Goal: Task Accomplishment & Management: Use online tool/utility

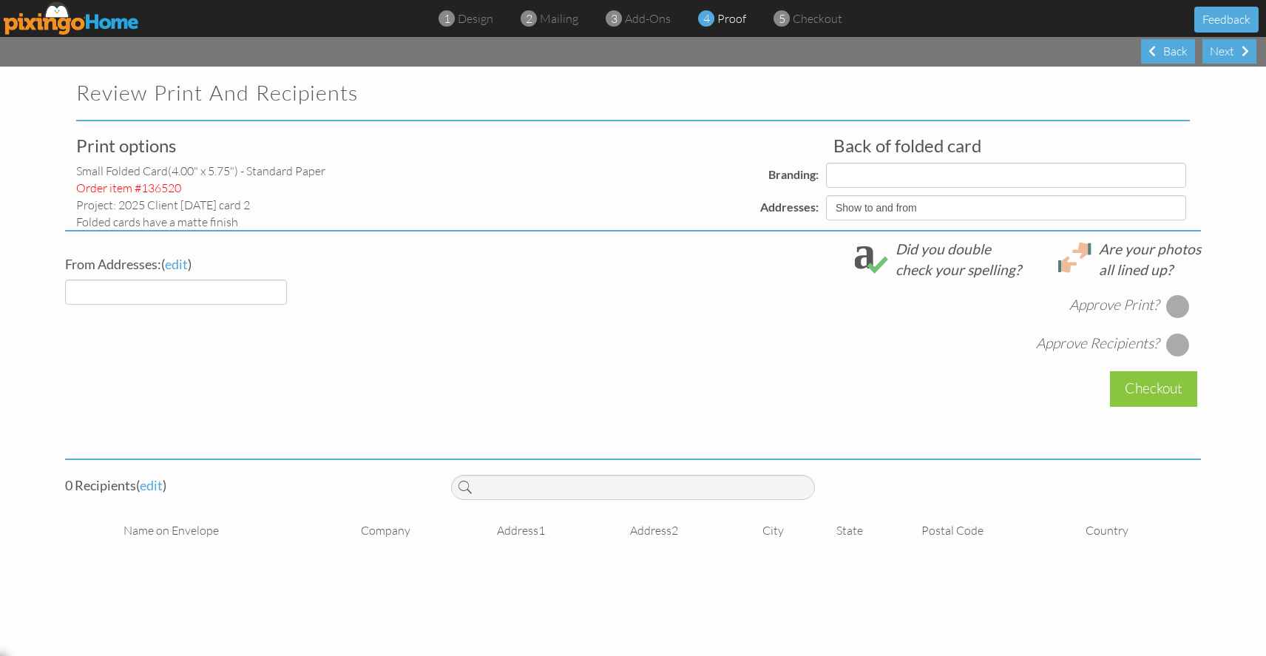
select select "object:1444"
select select "object:1441"
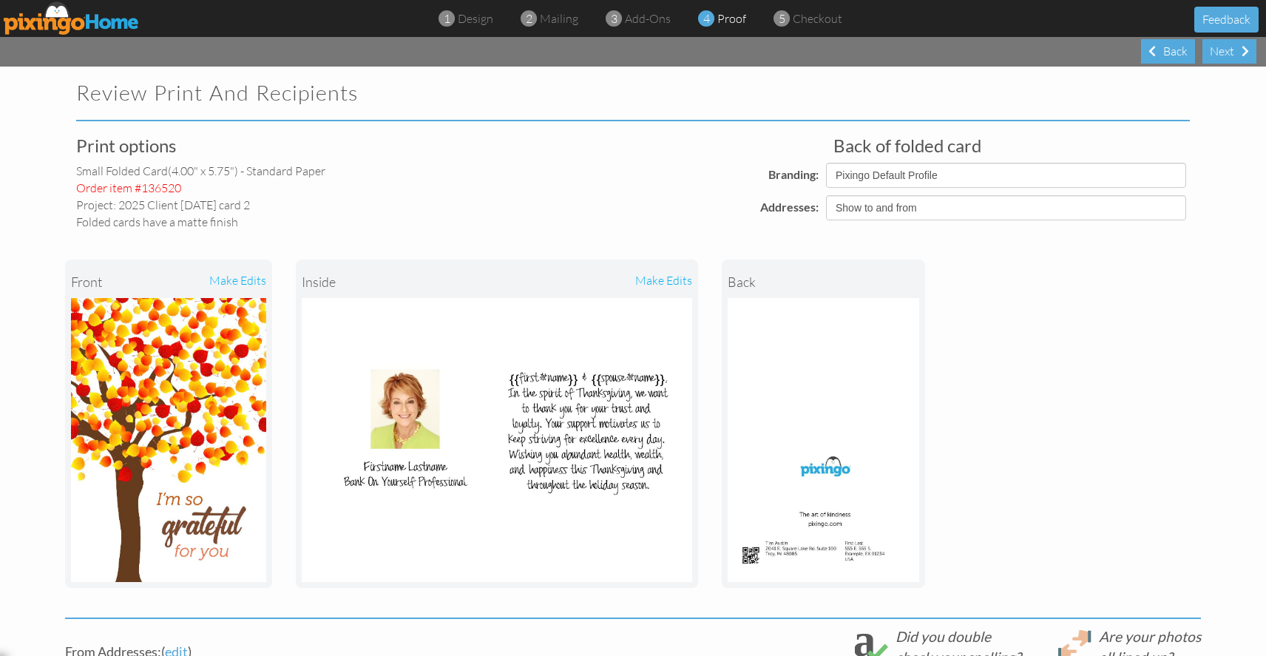
click at [58, 24] on img at bounding box center [72, 17] width 136 height 33
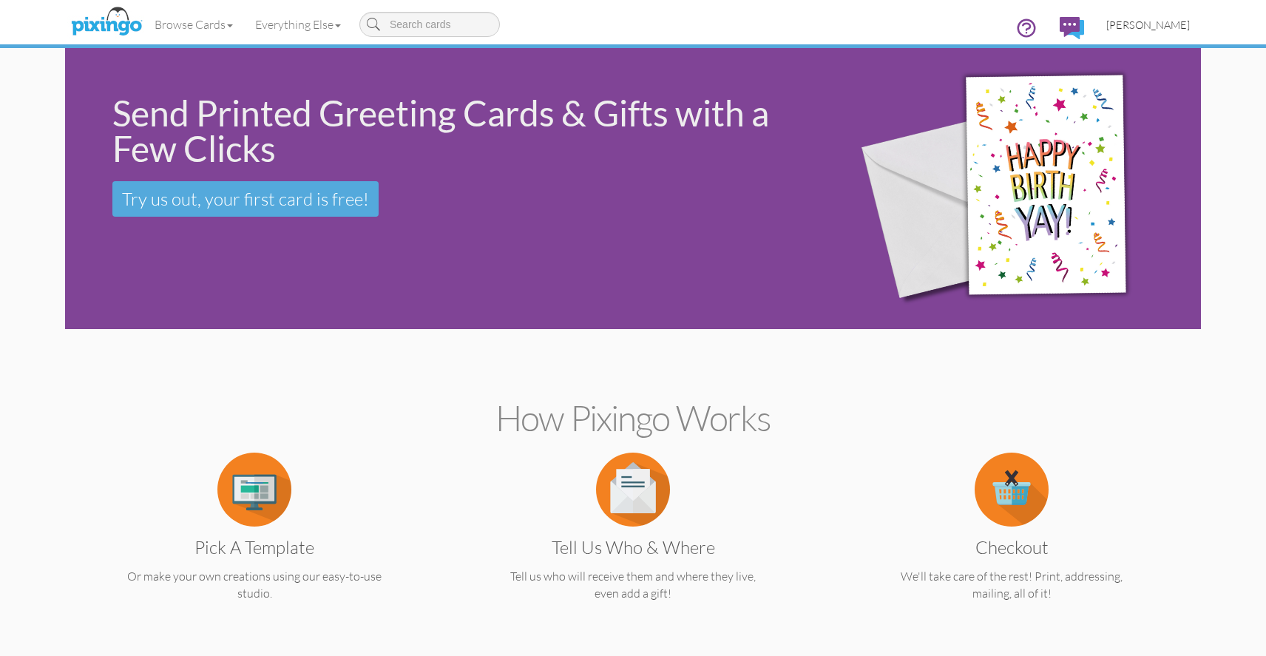
click at [1156, 19] on span "[PERSON_NAME]" at bounding box center [1148, 24] width 84 height 13
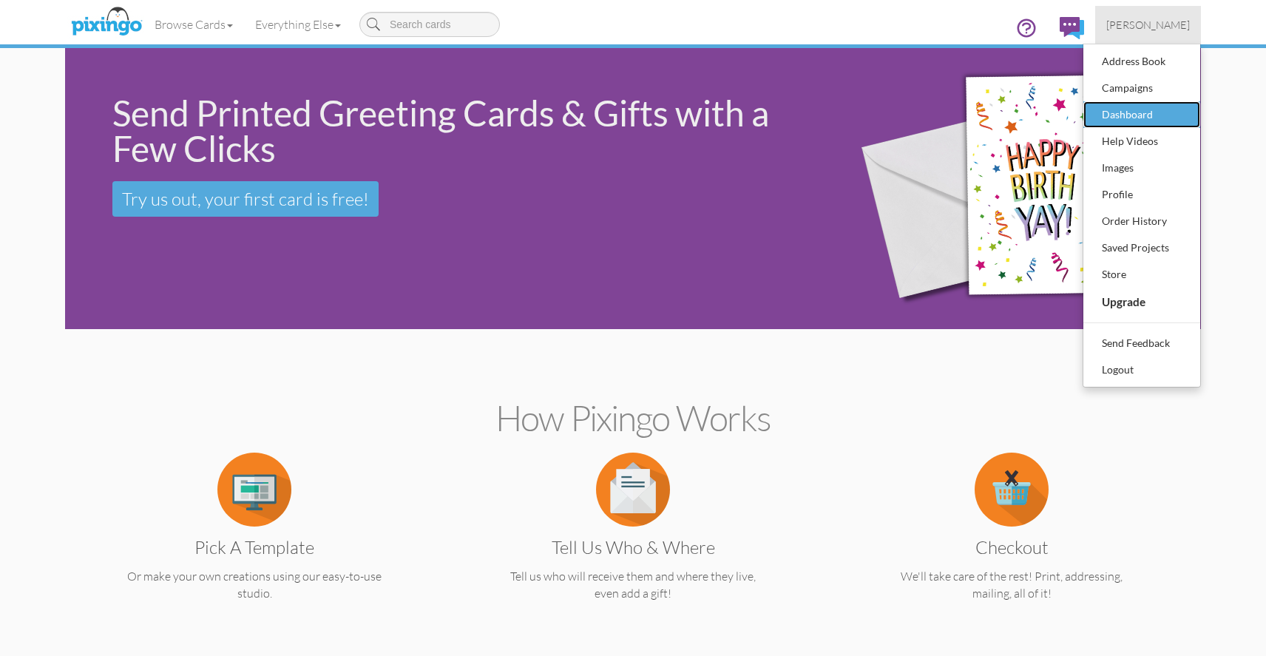
click at [1126, 112] on div "Dashboard" at bounding box center [1141, 115] width 87 height 22
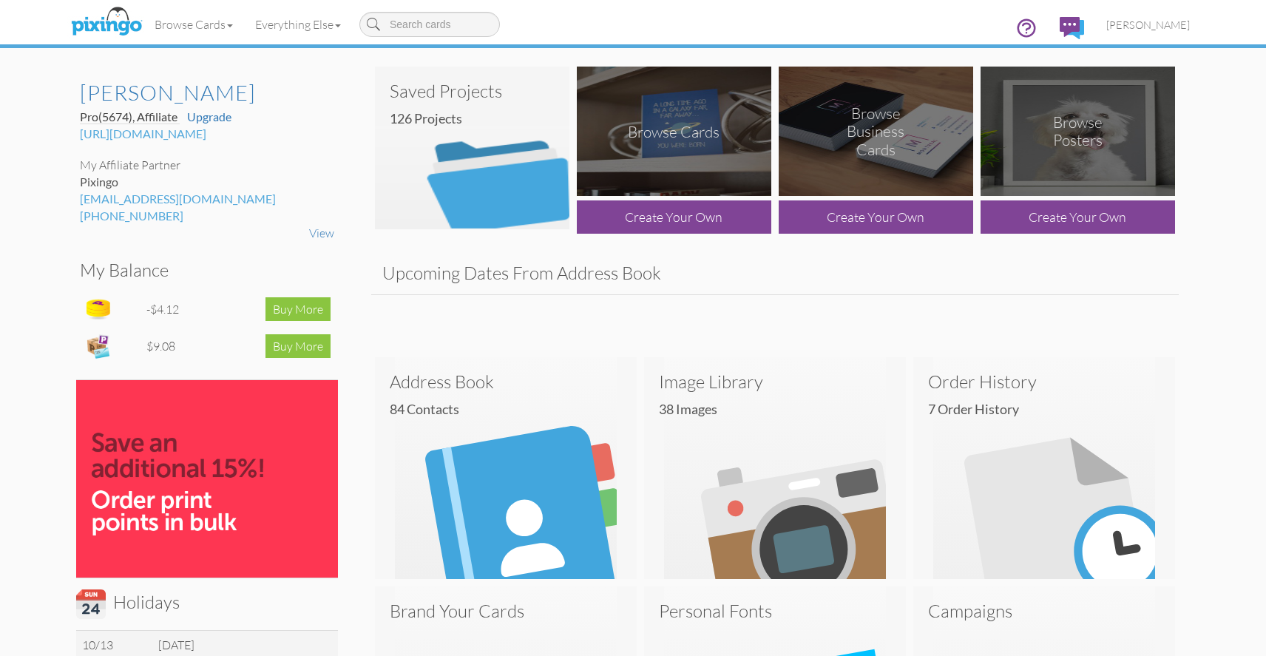
click at [503, 177] on img at bounding box center [472, 148] width 194 height 163
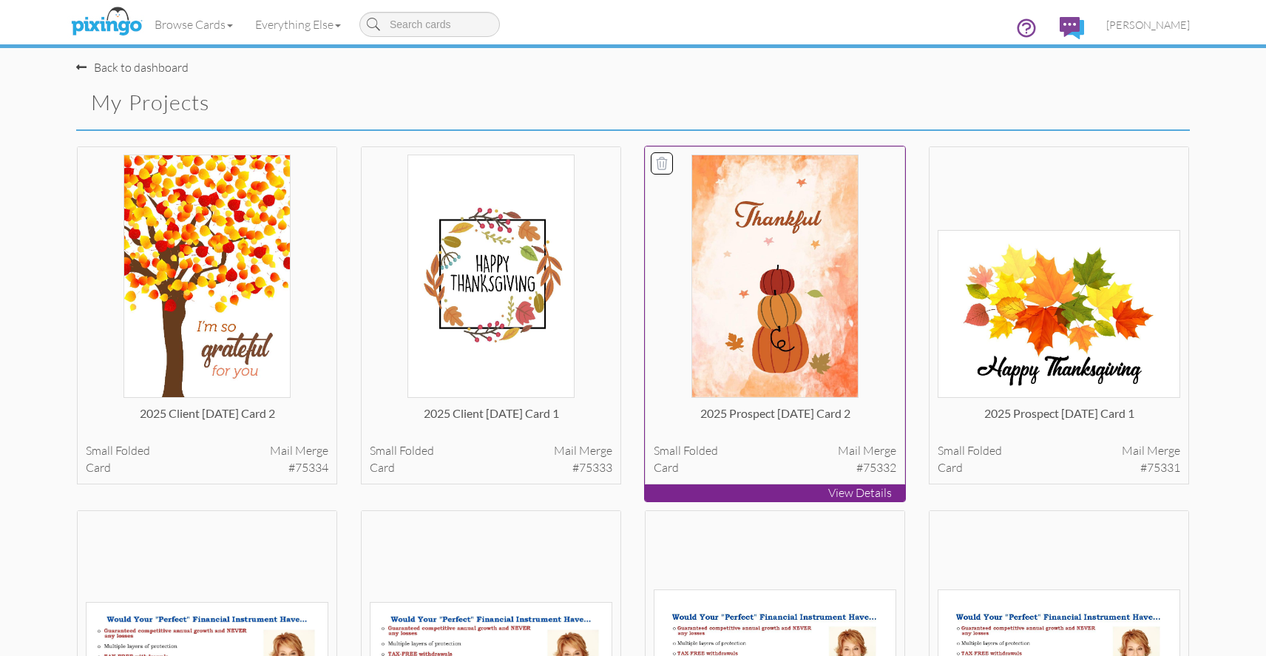
click at [804, 316] on img at bounding box center [775, 276] width 168 height 243
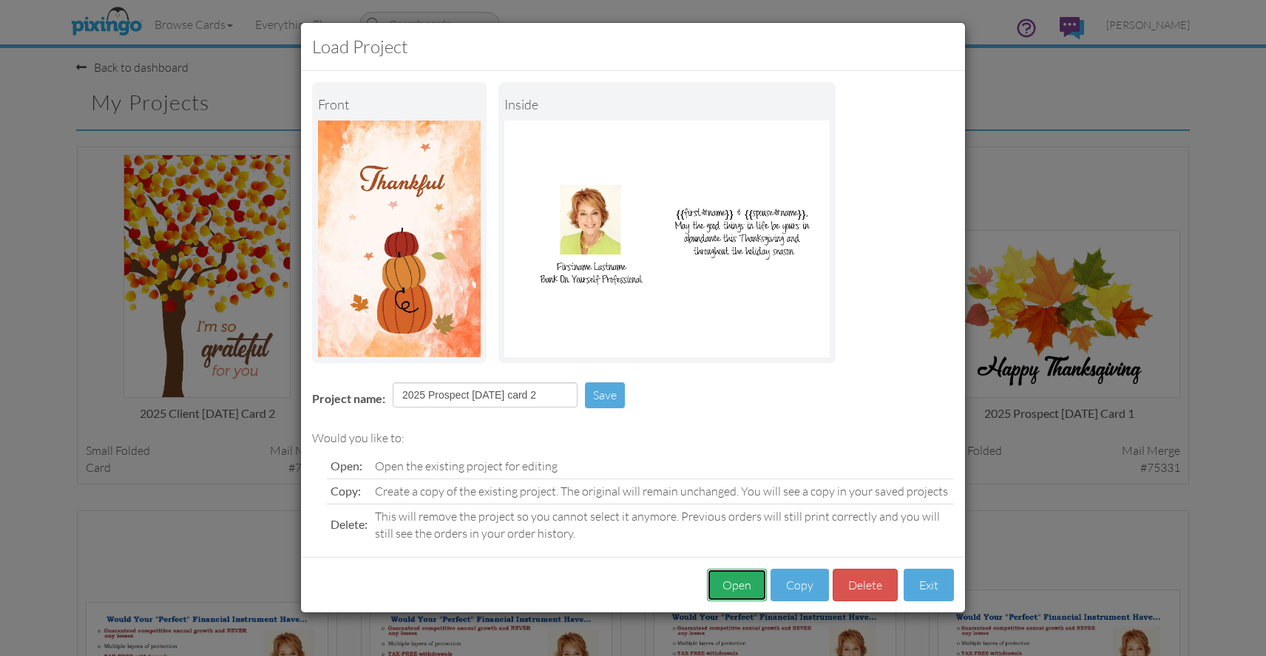
click at [745, 587] on button "Open" at bounding box center [737, 585] width 60 height 33
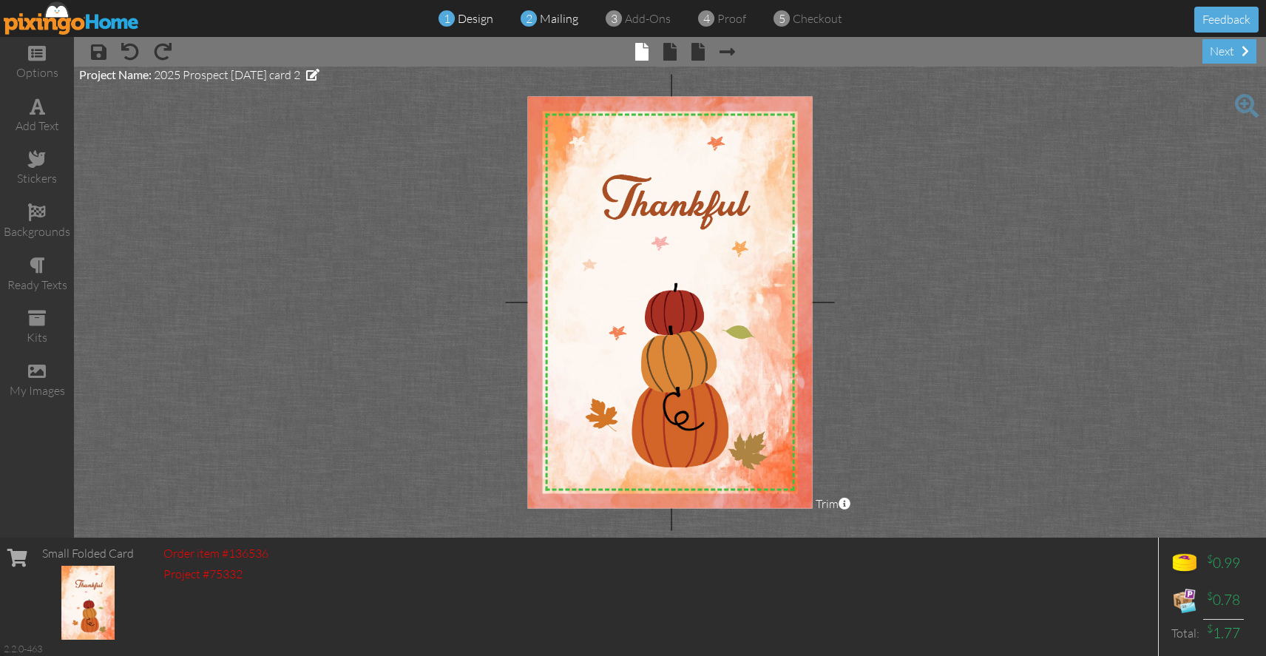
click at [541, 21] on span "mailing" at bounding box center [559, 18] width 38 height 15
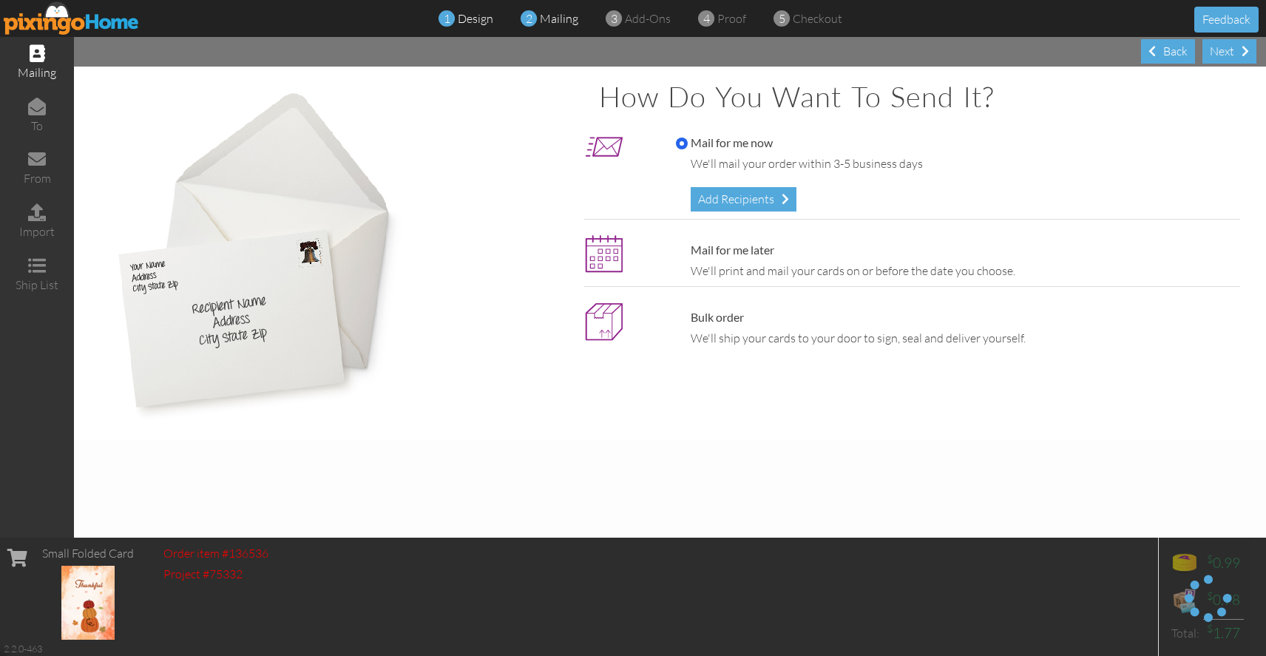
click at [466, 21] on span "design" at bounding box center [475, 18] width 35 height 15
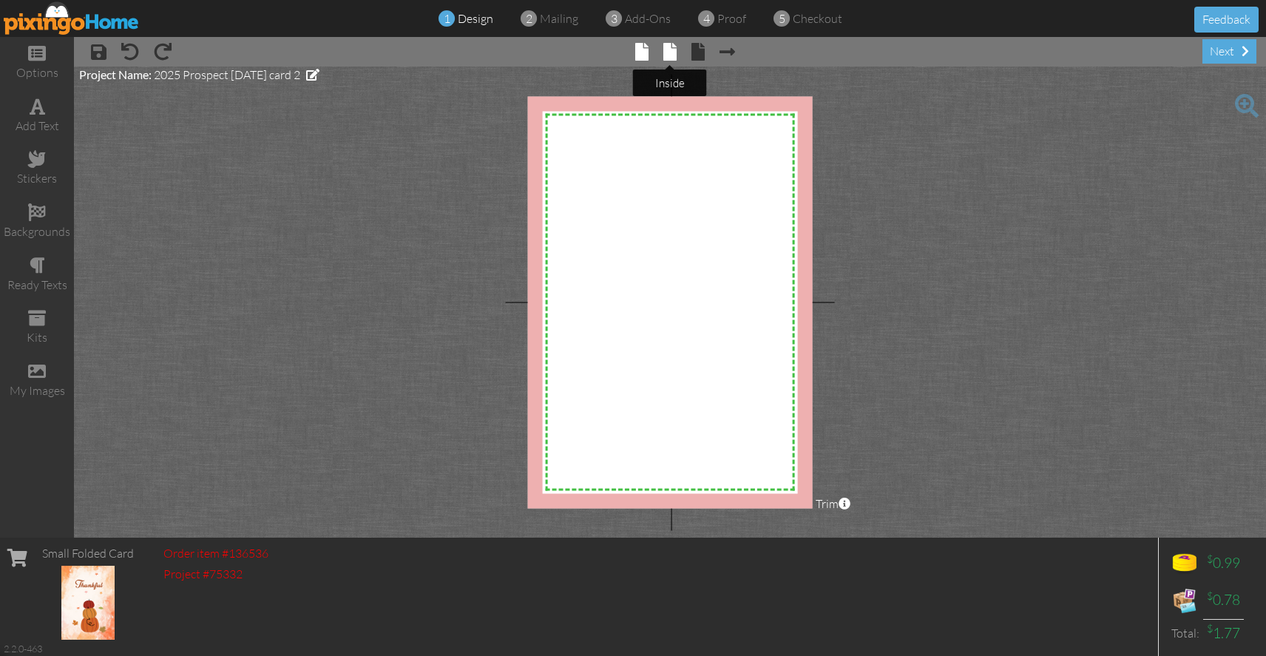
click at [672, 51] on span at bounding box center [669, 52] width 13 height 18
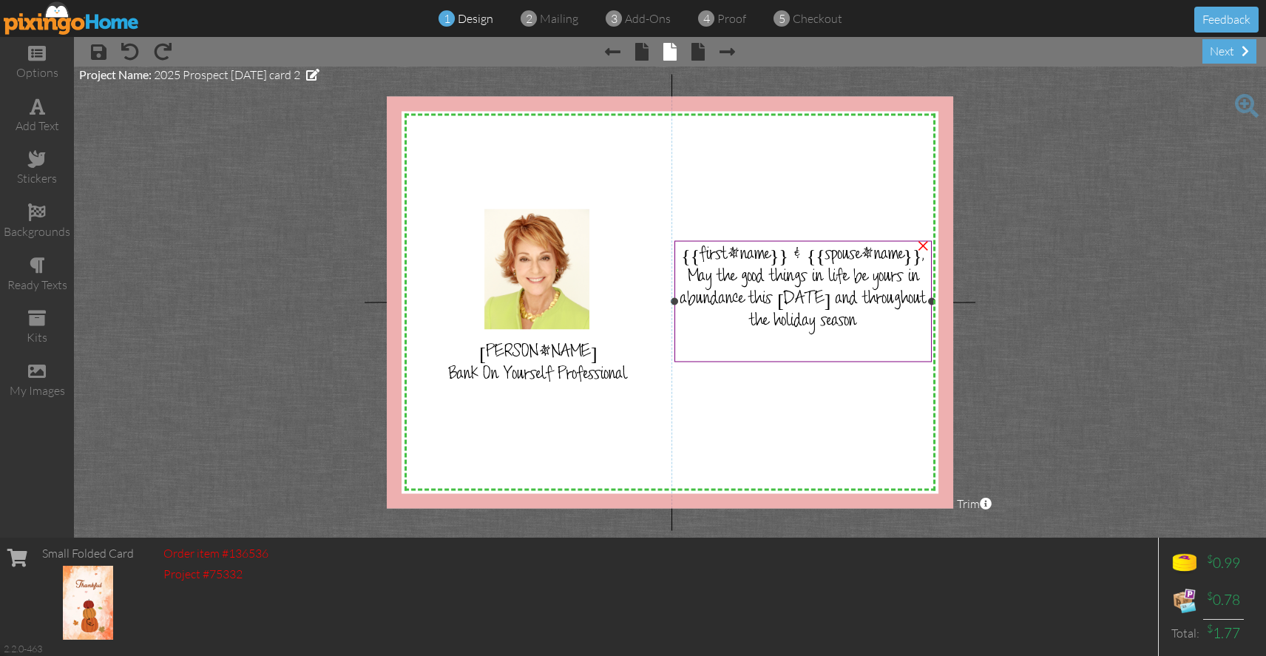
click at [895, 334] on div "May the good things in life be yours in abundance this [DATE] and throughout th…" at bounding box center [803, 301] width 248 height 67
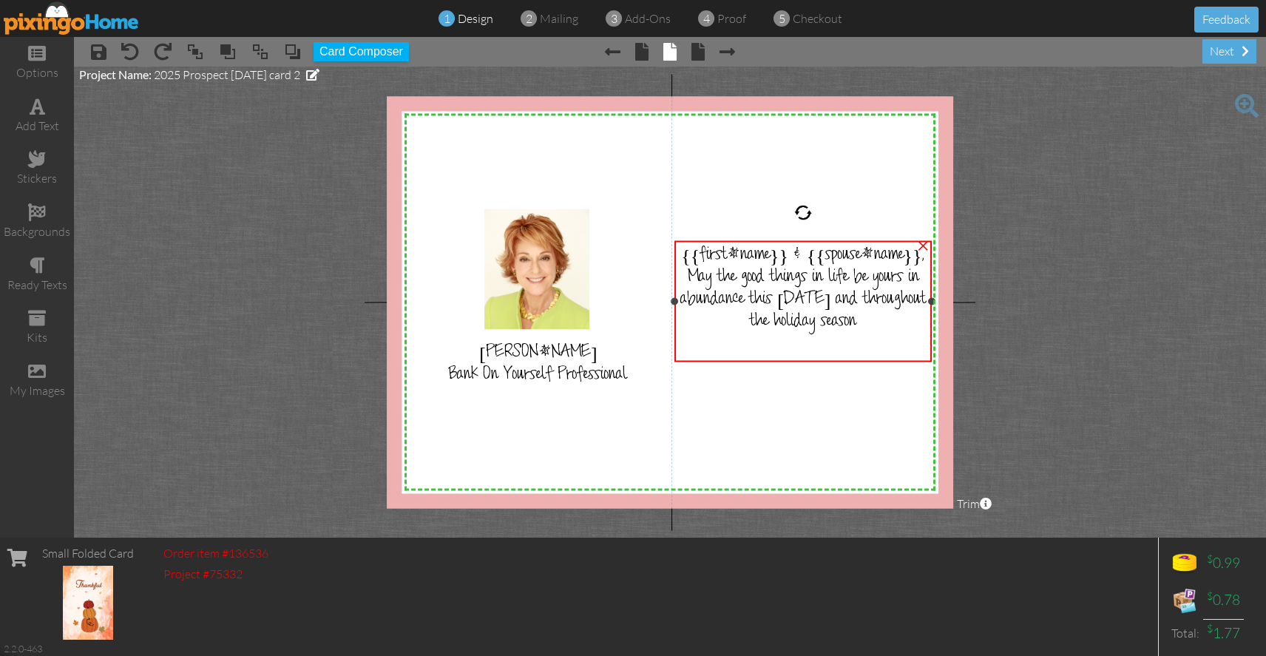
click at [893, 334] on div "May the good things in life be yours in abundance this [DATE] and throughout th…" at bounding box center [803, 301] width 248 height 67
click at [887, 334] on span "May the good things in life be yours in abundance this [DATE] and throughout th…" at bounding box center [802, 301] width 245 height 67
click at [890, 334] on div "May the good things in life be yours in abundance this [DATE] and throughout th…" at bounding box center [803, 301] width 248 height 67
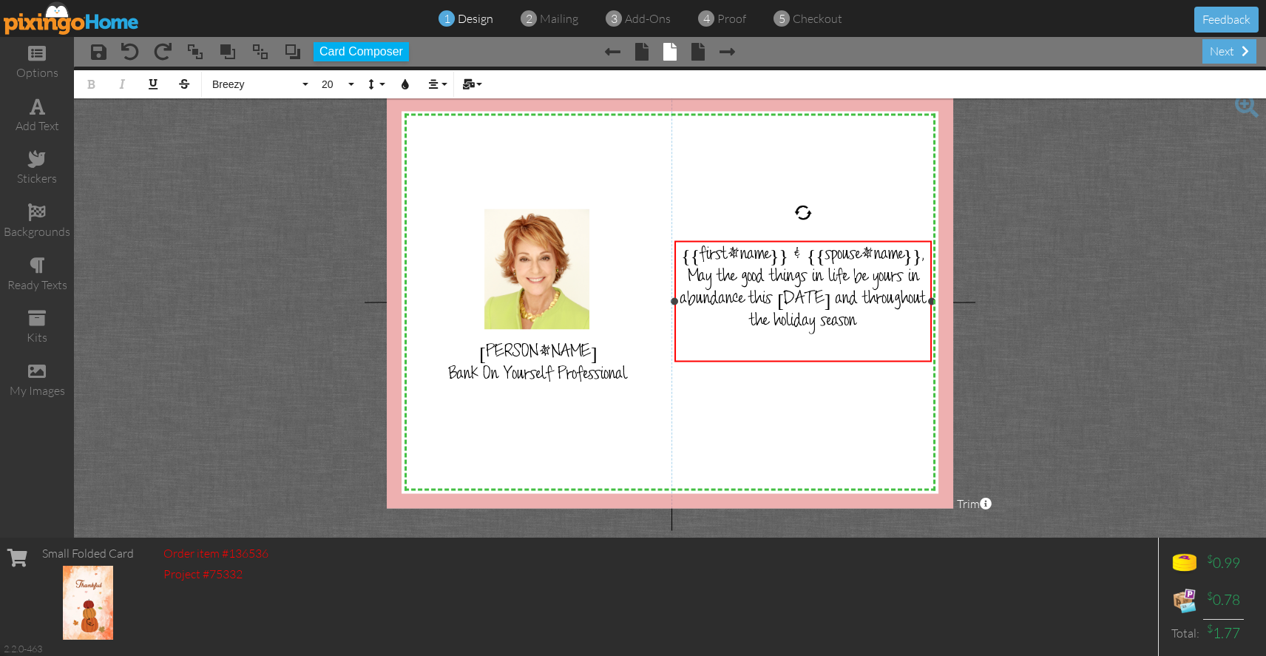
click at [892, 334] on div "May the good things in life be yours in abundance this [DATE] and throughout th…" at bounding box center [803, 301] width 248 height 67
click at [703, 18] on span "4" at bounding box center [706, 18] width 7 height 17
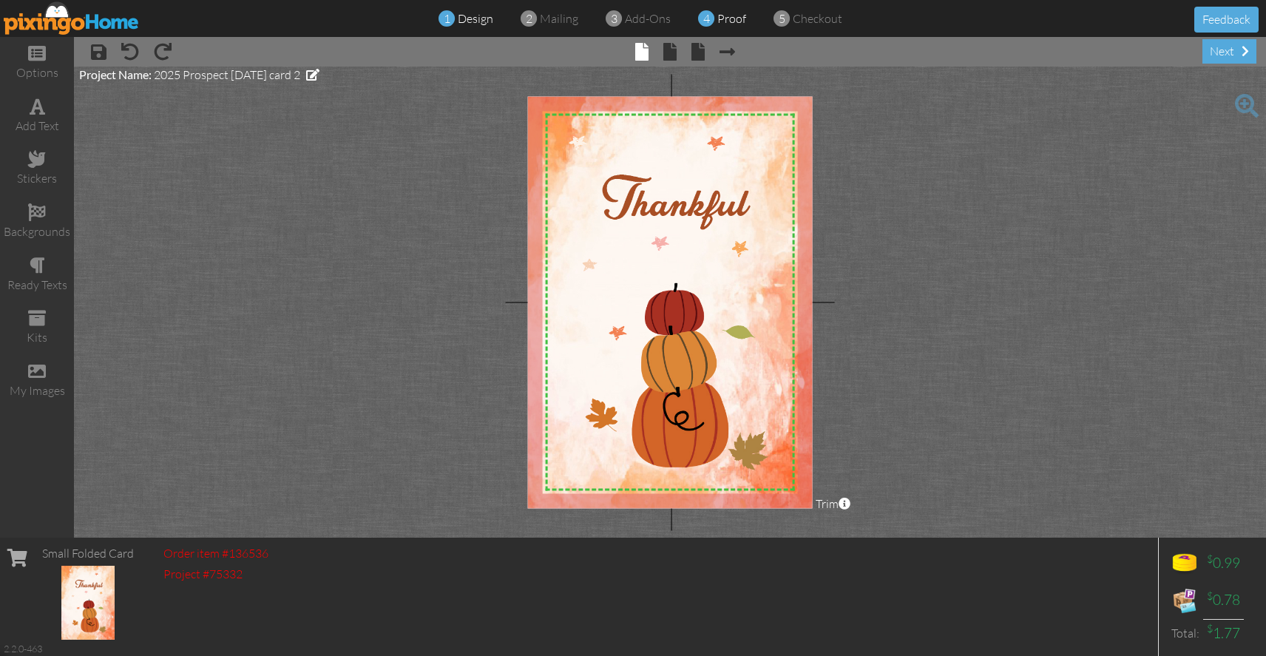
click at [723, 14] on span "proof" at bounding box center [731, 18] width 29 height 15
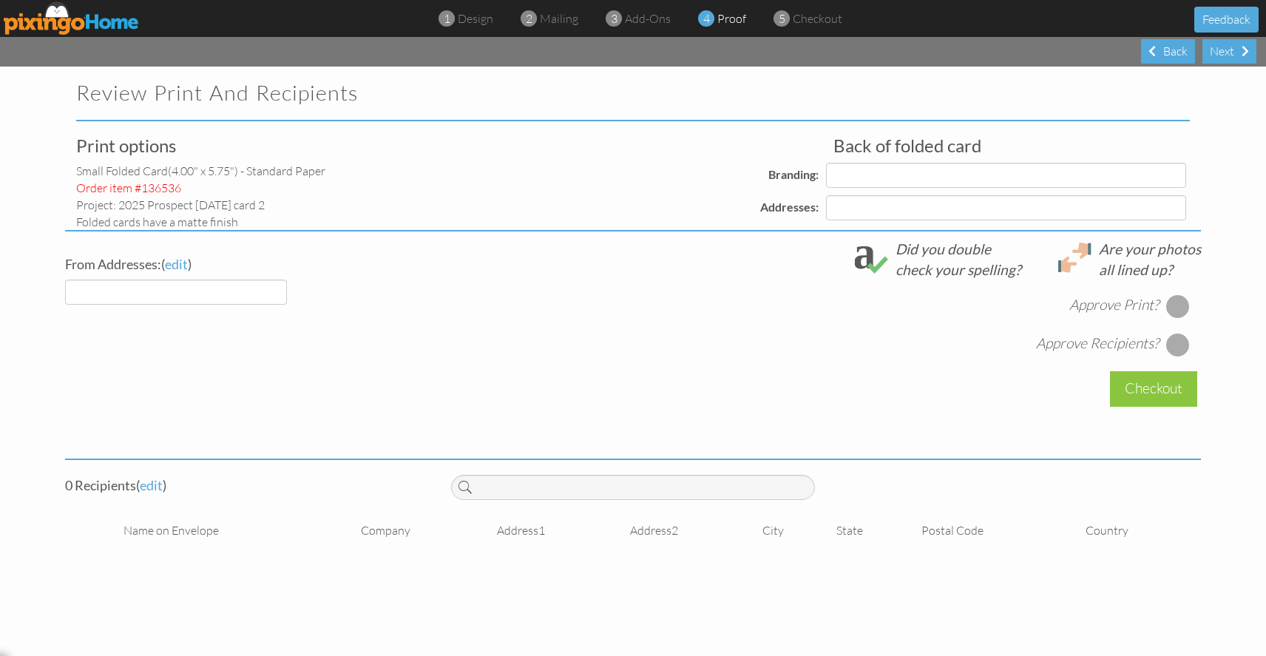
select select "object:123"
select select "object:126"
select select "object:128"
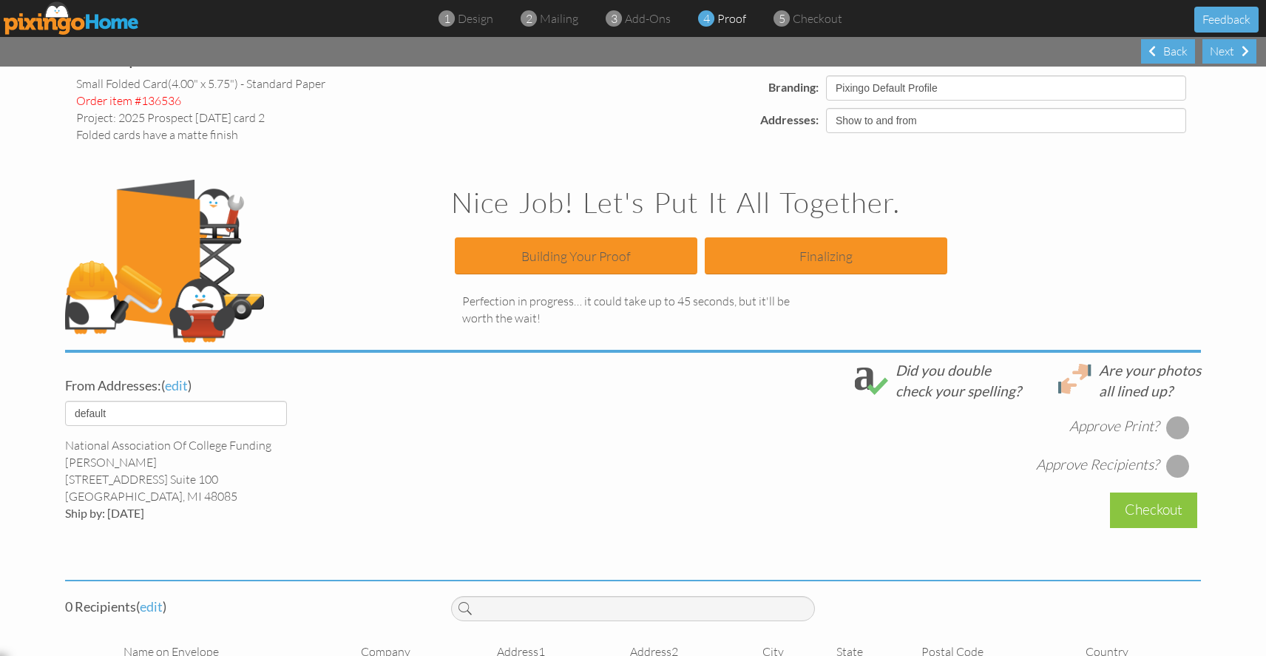
scroll to position [126, 0]
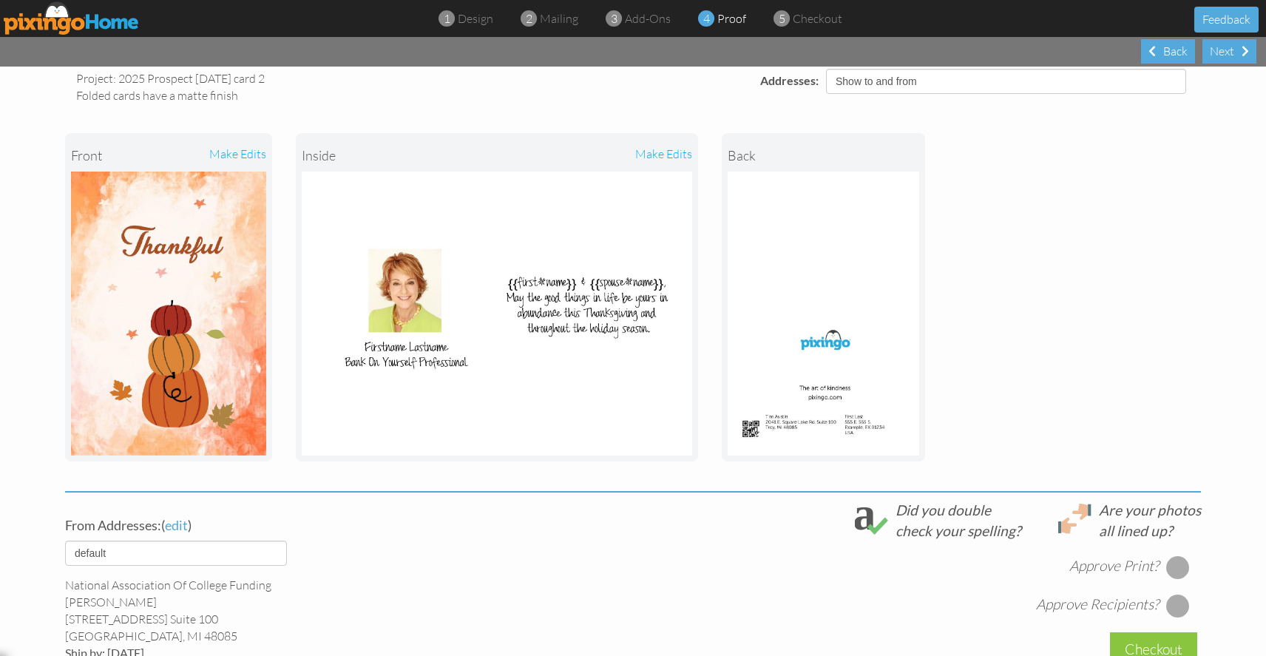
click at [105, 13] on img at bounding box center [72, 17] width 136 height 33
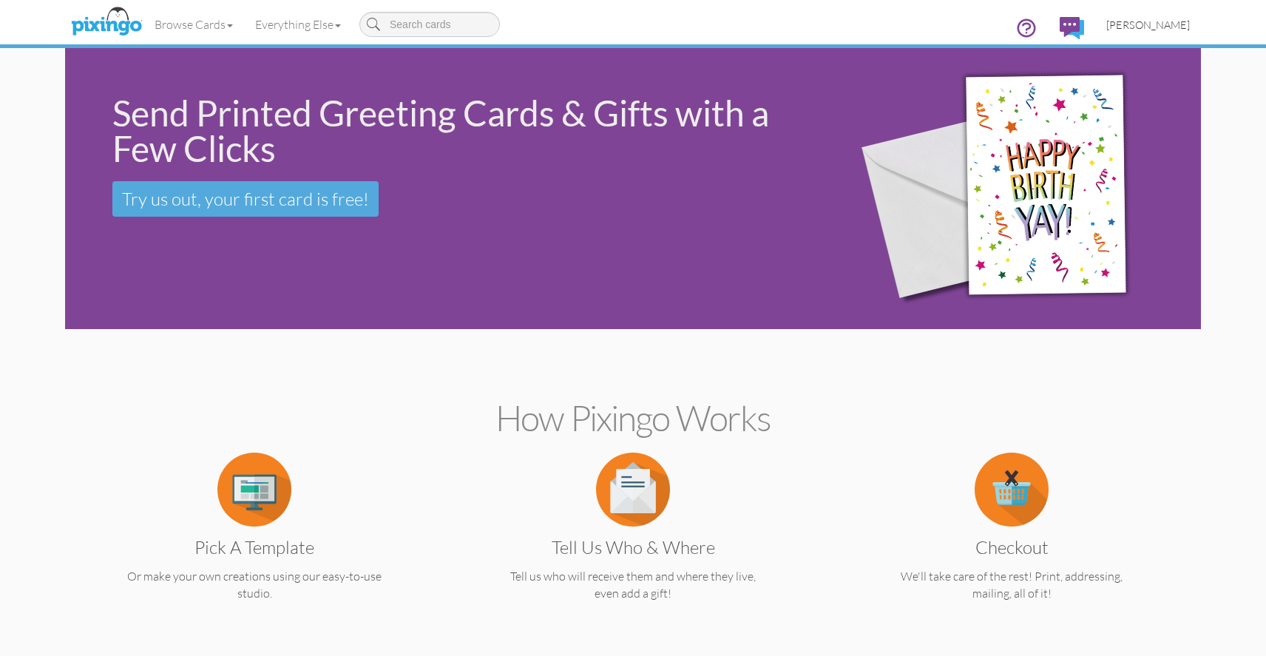
click at [1159, 32] on link "[PERSON_NAME]" at bounding box center [1148, 25] width 106 height 38
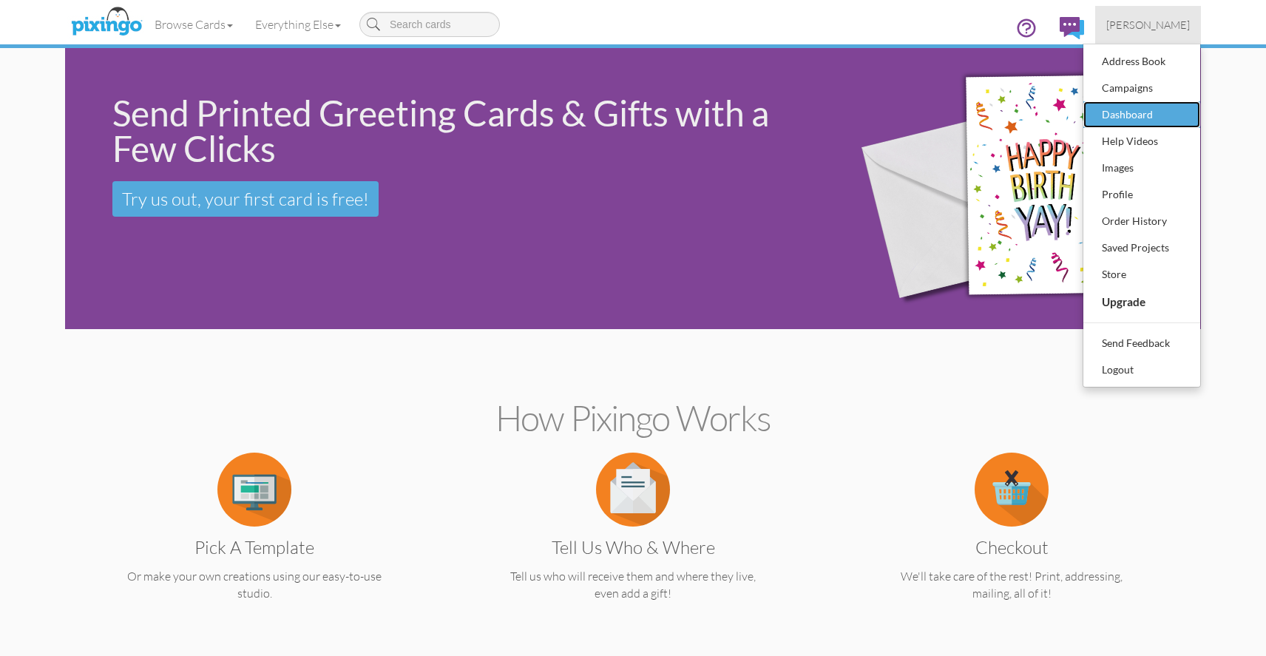
click at [1136, 113] on div "Dashboard" at bounding box center [1141, 115] width 87 height 22
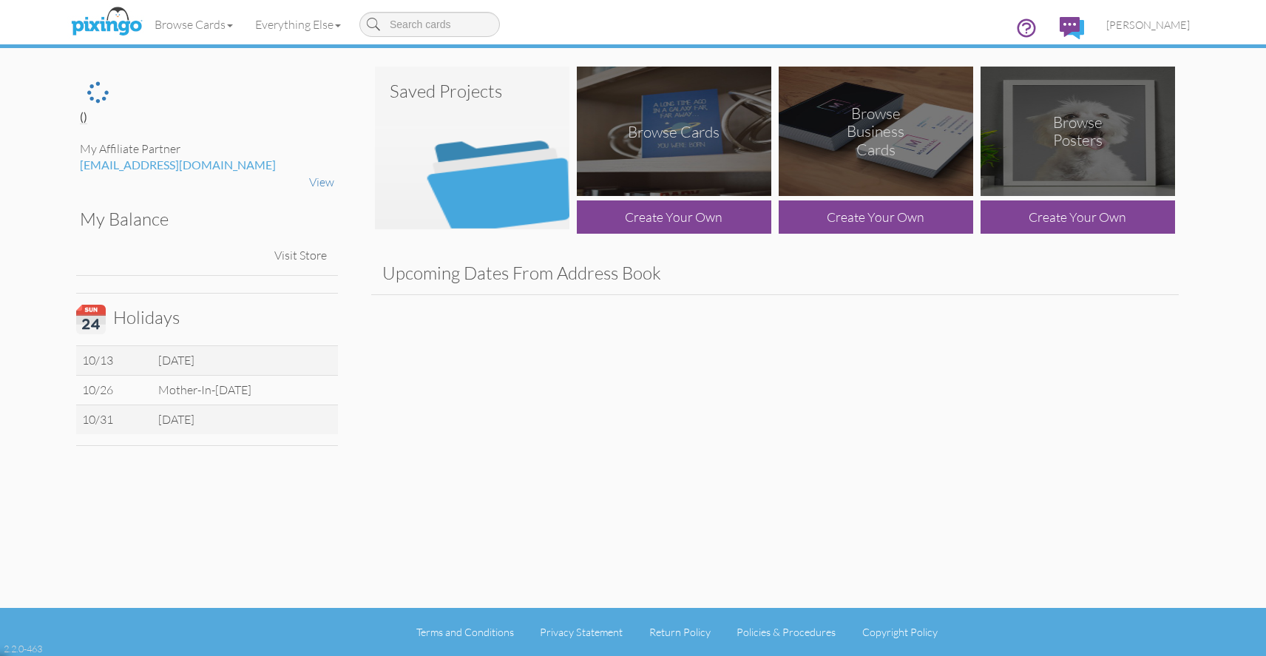
click at [512, 177] on img at bounding box center [472, 148] width 194 height 163
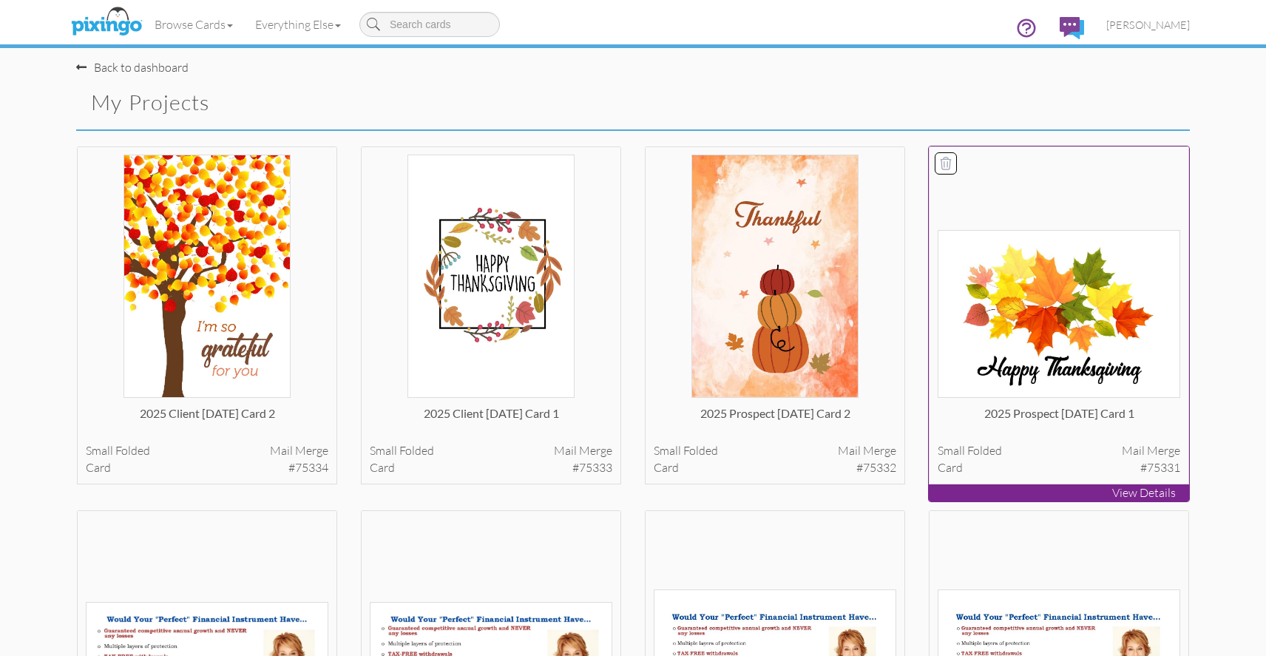
click at [1082, 295] on img at bounding box center [1059, 314] width 243 height 168
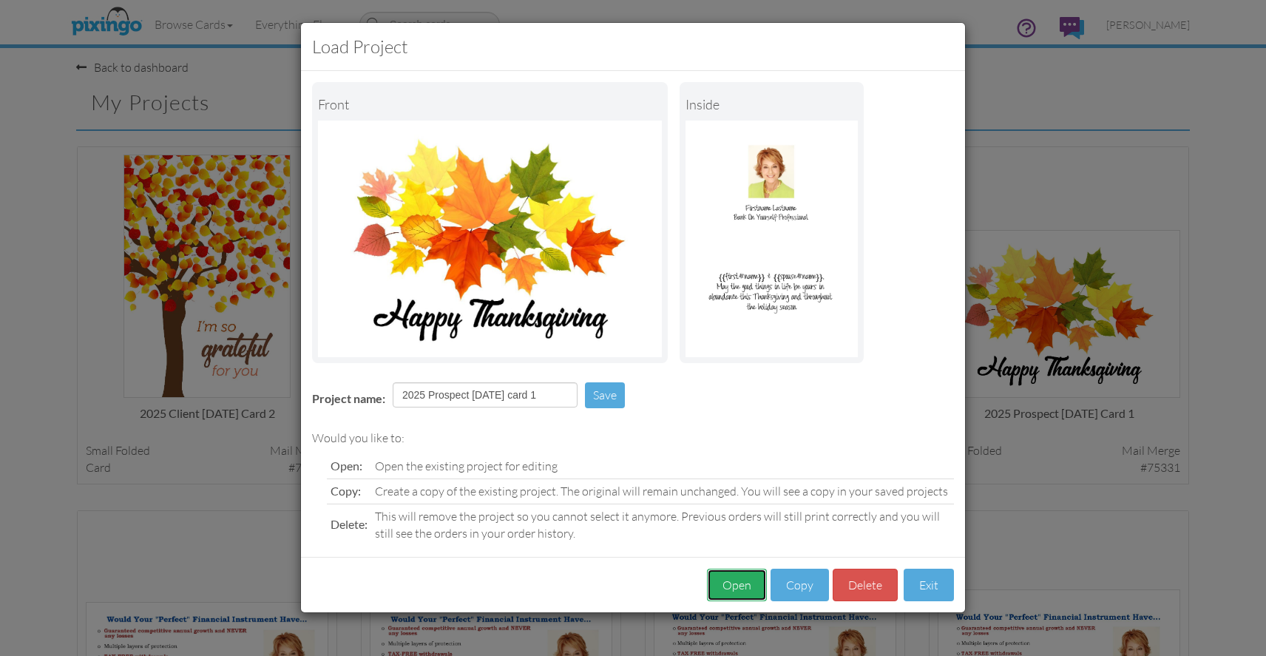
click at [742, 583] on button "Open" at bounding box center [737, 585] width 60 height 33
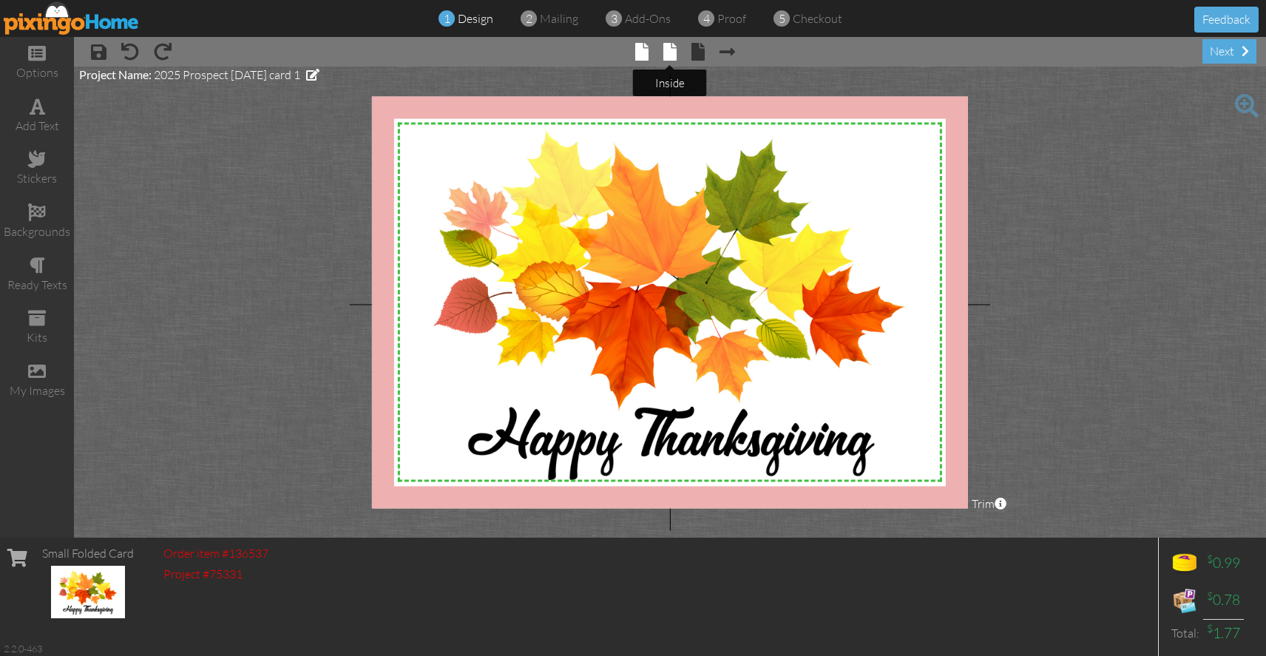
click at [675, 47] on span at bounding box center [669, 52] width 13 height 18
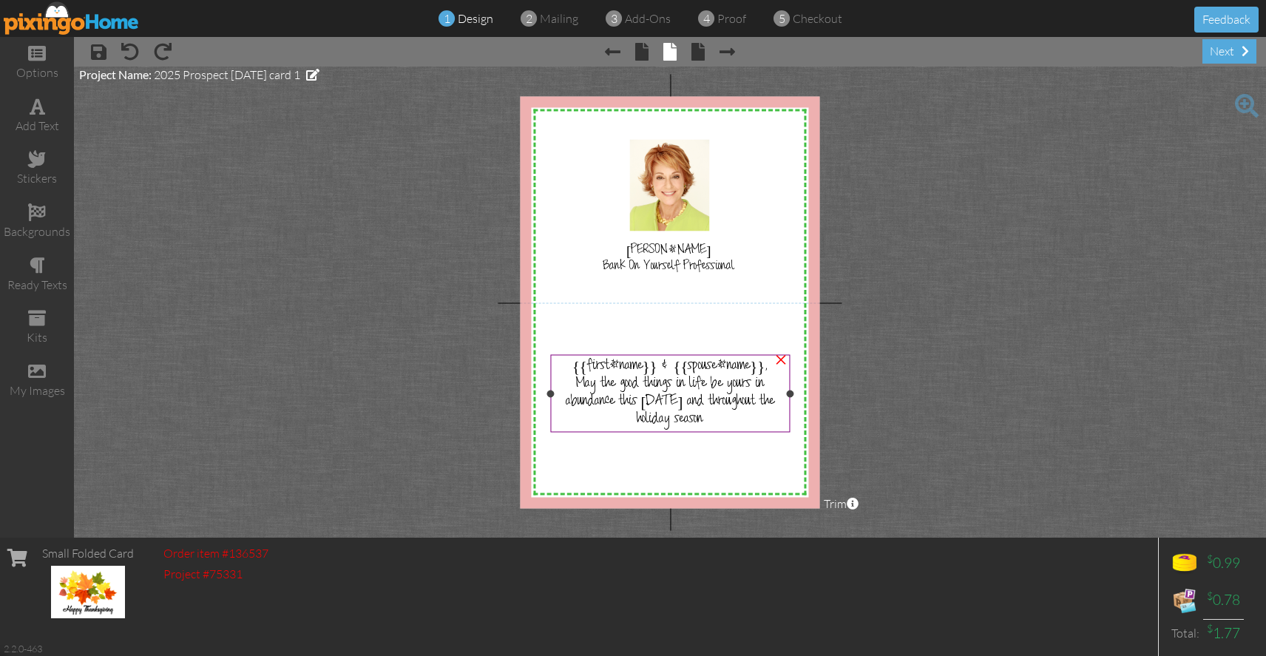
click at [720, 417] on div "May the good things in life be yours in abundance this [DATE] and throughout th…" at bounding box center [670, 402] width 233 height 53
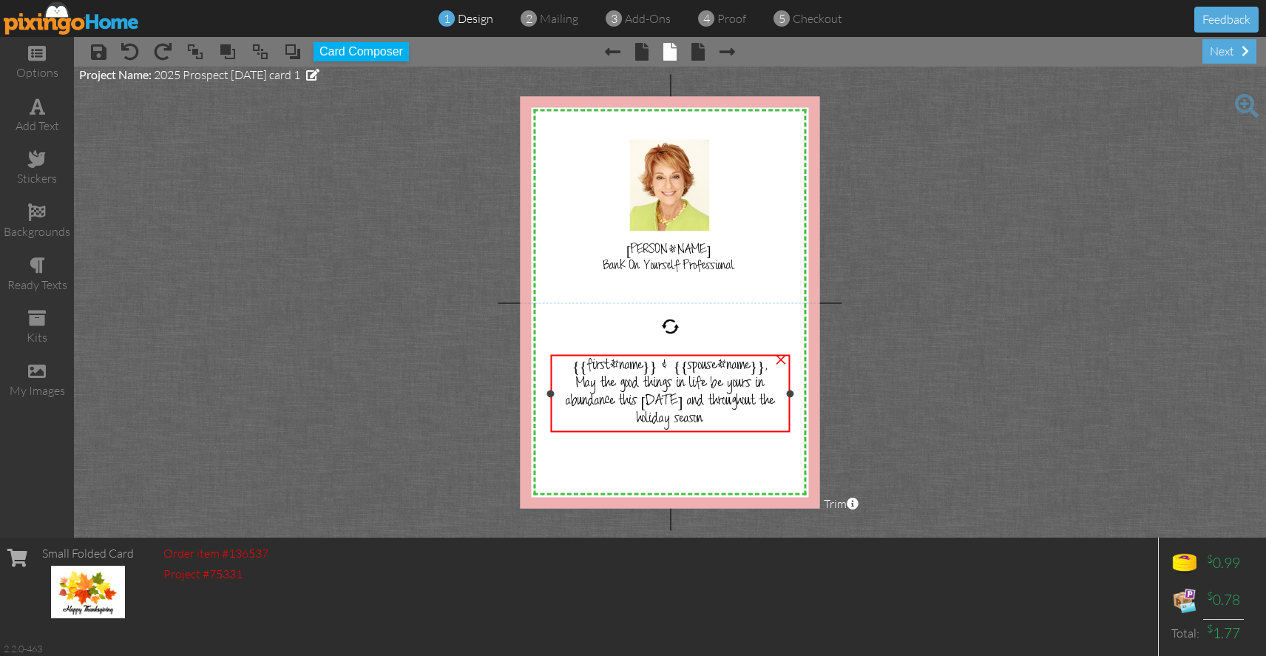
click at [720, 417] on div "May the good things in life be yours in abundance this [DATE] and throughout th…" at bounding box center [670, 402] width 233 height 53
click at [711, 415] on span "May the good things in life be yours in abundance this [DATE] and throughout th…" at bounding box center [670, 402] width 209 height 53
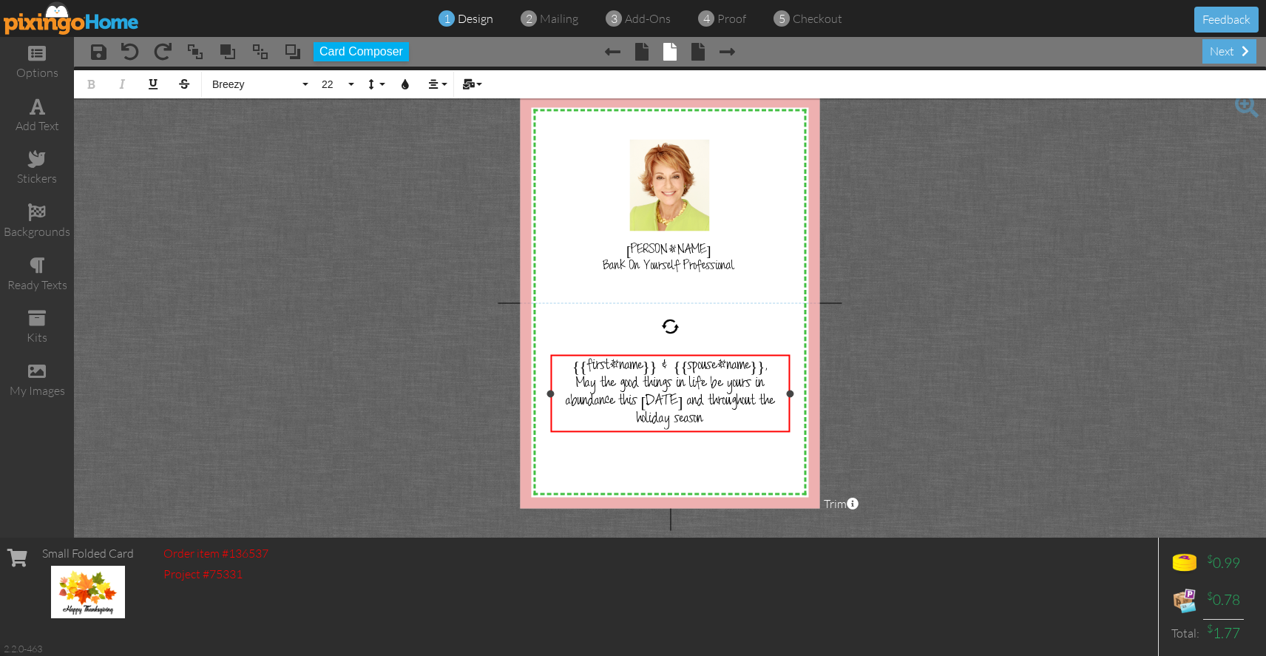
click at [717, 417] on div "May the good things in life be yours in abundance this [DATE] and throughout th…" at bounding box center [670, 402] width 233 height 53
click at [717, 17] on span "proof" at bounding box center [731, 18] width 29 height 15
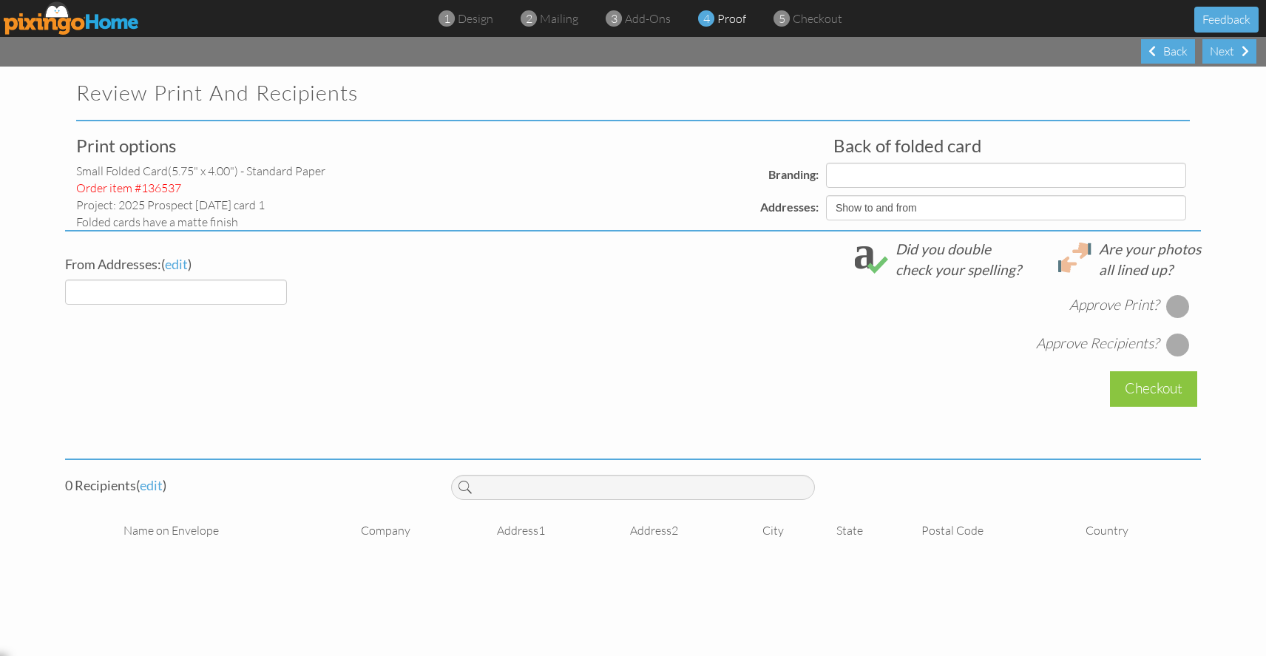
select select "object:1092"
select select "object:1094"
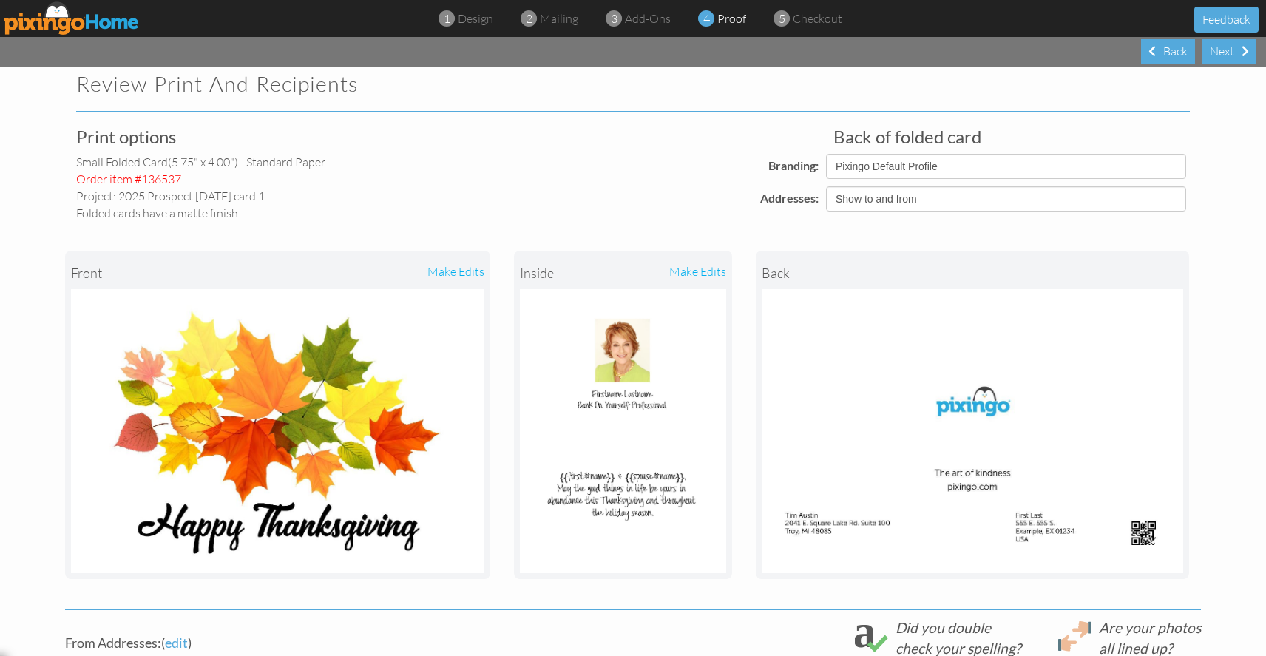
scroll to position [1, 0]
